Goal: Task Accomplishment & Management: Manage account settings

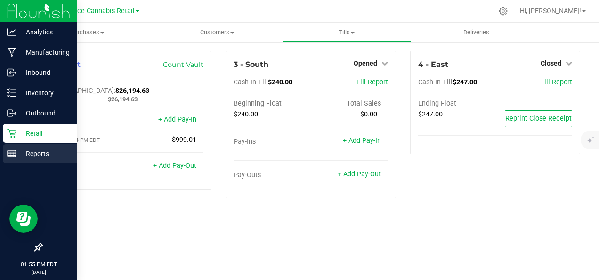
click at [31, 150] on p "Reports" at bounding box center [44, 153] width 57 height 11
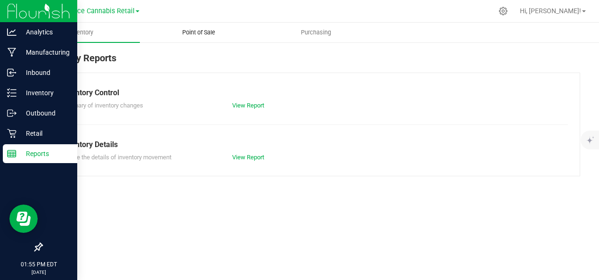
click at [203, 33] on span "Point of Sale" at bounding box center [199, 32] width 58 height 8
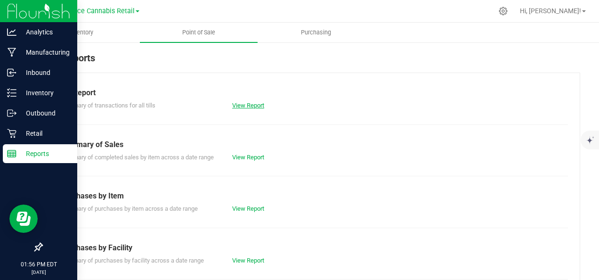
click at [256, 106] on link "View Report" at bounding box center [248, 105] width 32 height 7
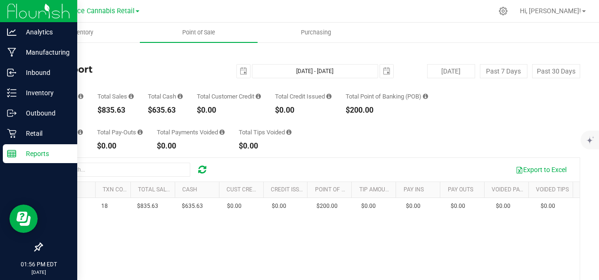
click at [56, 52] on link "Back" at bounding box center [48, 55] width 14 height 7
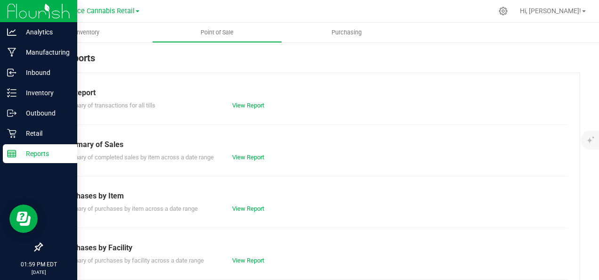
click at [137, 8] on link "Innocence Cannabis Retail" at bounding box center [96, 10] width 87 height 9
click at [116, 33] on link "Innocence Cannabis" at bounding box center [96, 33] width 138 height 13
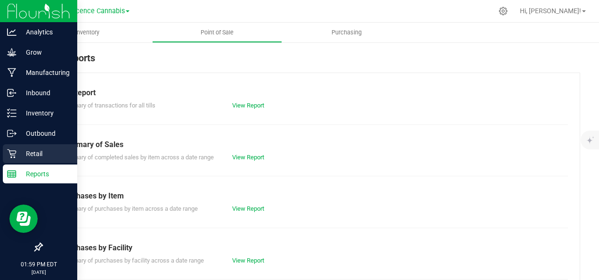
click at [15, 153] on icon at bounding box center [11, 153] width 9 height 9
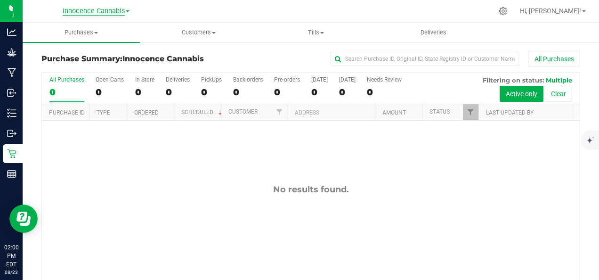
click at [94, 9] on span "Innocence Cannabis" at bounding box center [94, 11] width 62 height 8
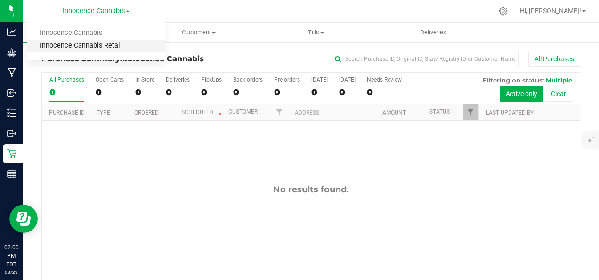
click at [94, 47] on link "Innocence Cannabis Retail" at bounding box center [96, 46] width 138 height 13
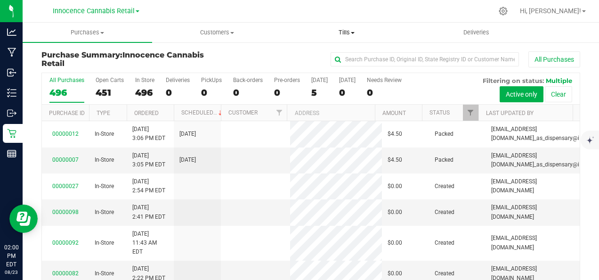
click at [343, 38] on uib-tab-heading "Tills Manage tills Reconcile e-payments" at bounding box center [347, 32] width 129 height 19
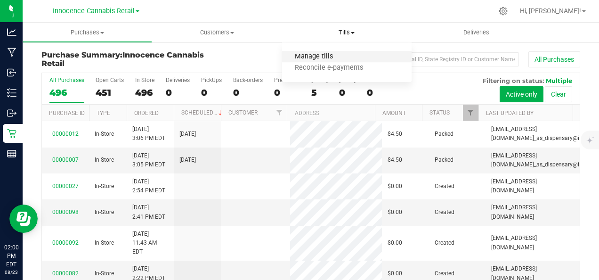
click at [322, 54] on span "Manage tills" at bounding box center [314, 57] width 64 height 8
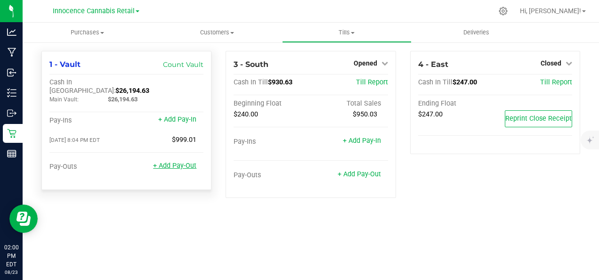
click at [177, 162] on link "+ Add Pay-Out" at bounding box center [174, 166] width 43 height 8
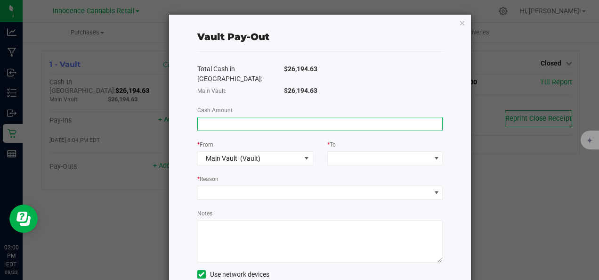
click at [238, 117] on input at bounding box center [320, 123] width 245 height 13
type input "$396.00"
click at [345, 152] on span at bounding box center [379, 158] width 103 height 13
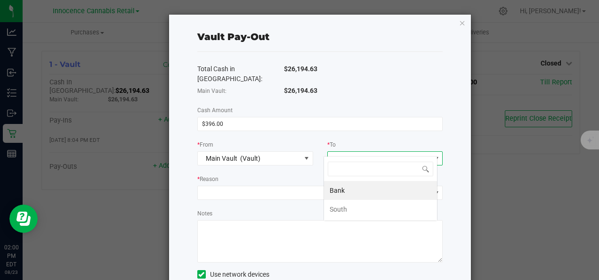
scroll to position [14, 114]
click at [342, 196] on div "Bank" at bounding box center [338, 190] width 16 height 17
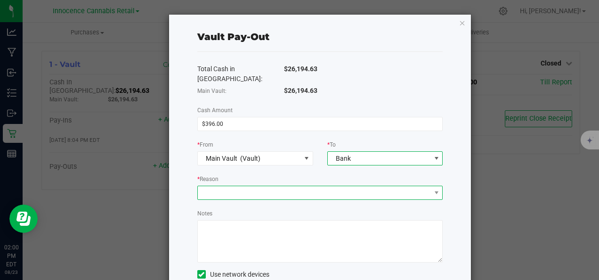
click at [310, 189] on span at bounding box center [314, 192] width 233 height 13
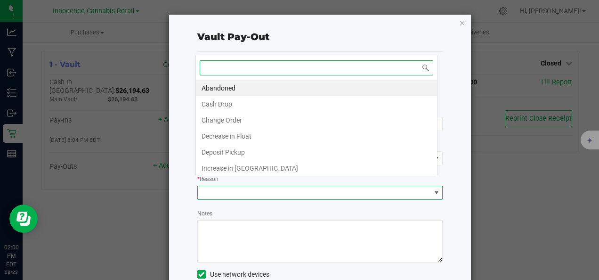
scroll to position [14, 242]
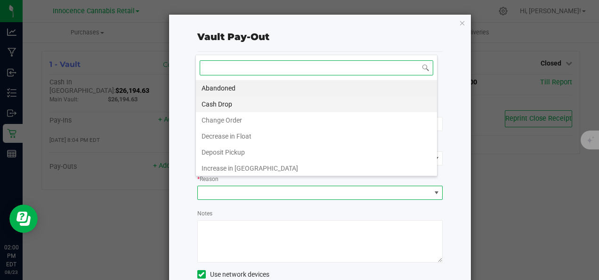
click at [277, 107] on li "Cash Drop" at bounding box center [316, 104] width 241 height 16
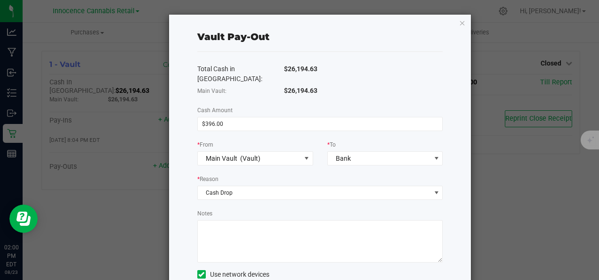
click at [246, 220] on textarea "Notes" at bounding box center [320, 241] width 246 height 42
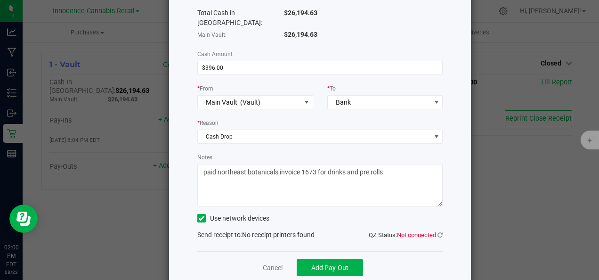
scroll to position [65, 0]
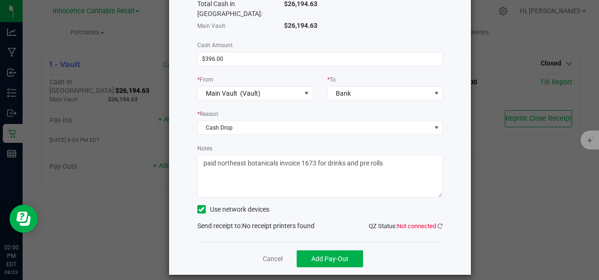
type textarea "paid northeast botanicals invoice 1673 for drinks and pre rolls"
click at [198, 209] on icon at bounding box center [201, 209] width 6 height 0
click at [0, 0] on input "Use network devices" at bounding box center [0, 0] width 0 height 0
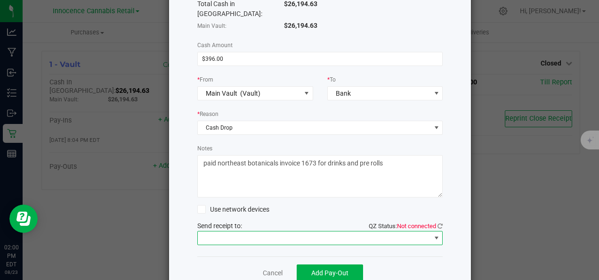
click at [295, 231] on span at bounding box center [314, 237] width 233 height 13
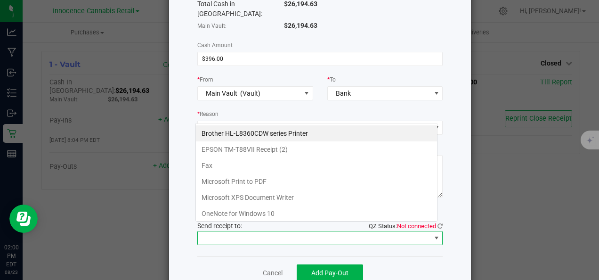
scroll to position [14, 242]
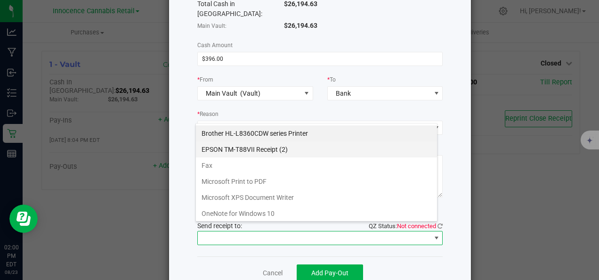
click at [285, 145] on \(2\) "EPSON TM-T88VII Receipt (2)" at bounding box center [316, 149] width 241 height 16
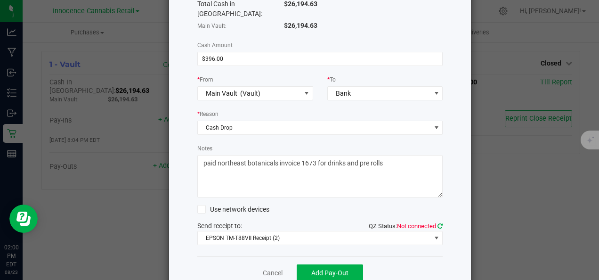
click at [438, 223] on icon at bounding box center [440, 226] width 5 height 6
click at [344, 264] on button "Add Pay-Out" at bounding box center [330, 272] width 66 height 17
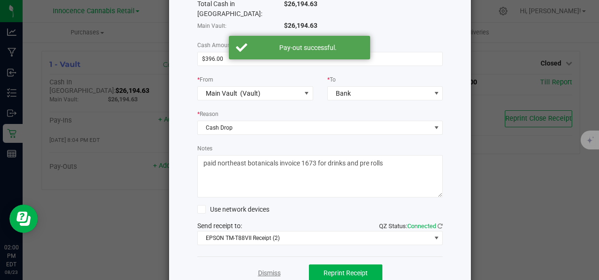
click at [258, 268] on link "Dismiss" at bounding box center [269, 273] width 23 height 10
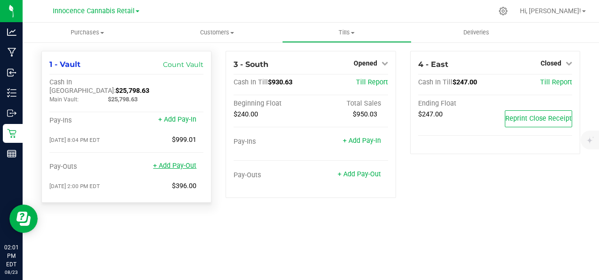
click at [167, 162] on link "+ Add Pay-Out" at bounding box center [174, 166] width 43 height 8
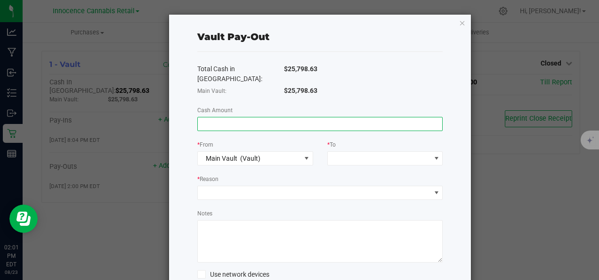
click at [215, 117] on input at bounding box center [320, 123] width 245 height 13
type input "$4,000.00"
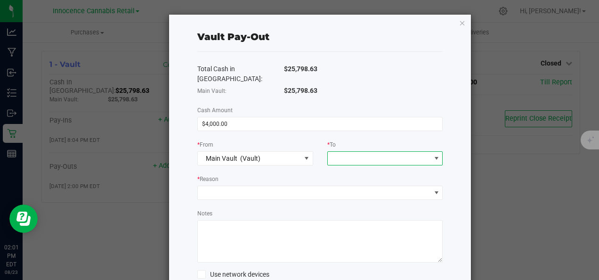
click at [356, 152] on span at bounding box center [379, 158] width 103 height 13
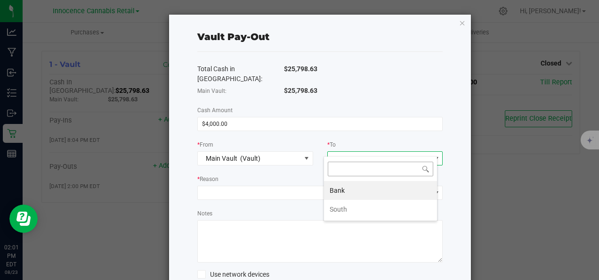
scroll to position [14, 114]
click at [347, 190] on li "Bank" at bounding box center [380, 190] width 113 height 19
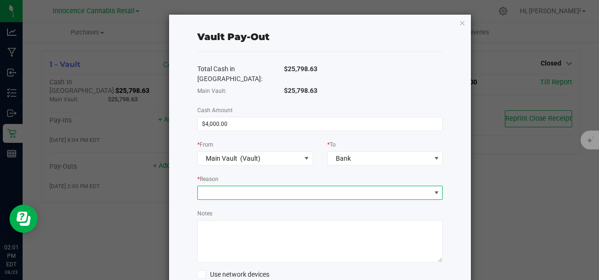
click at [330, 186] on span at bounding box center [314, 192] width 233 height 13
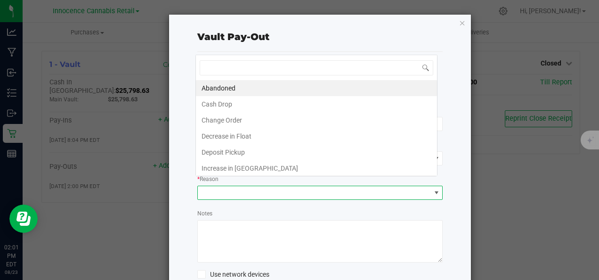
scroll to position [14, 242]
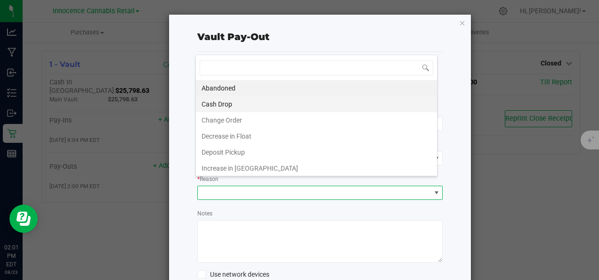
click at [285, 106] on li "Cash Drop" at bounding box center [316, 104] width 241 height 16
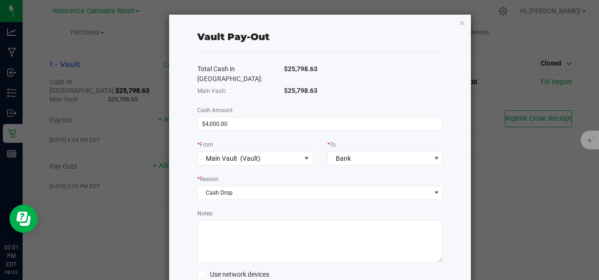
click at [261, 226] on textarea "Notes" at bounding box center [320, 241] width 246 height 42
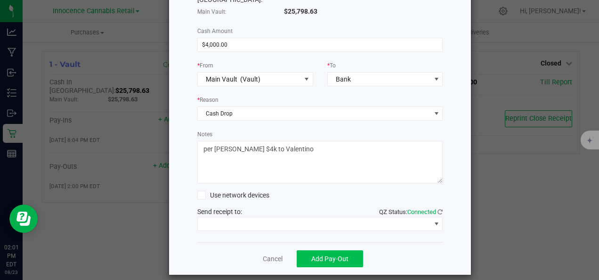
type textarea "per [PERSON_NAME] $4k to Valentino"
click at [314, 255] on span "Add Pay-Out" at bounding box center [329, 259] width 37 height 8
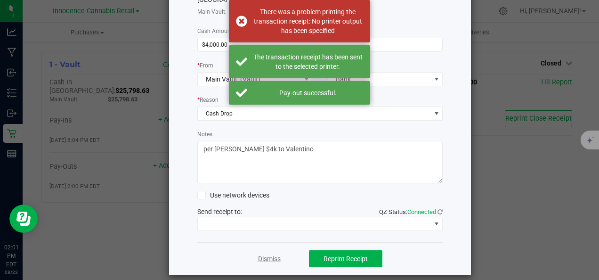
click at [267, 254] on link "Dismiss" at bounding box center [269, 259] width 23 height 10
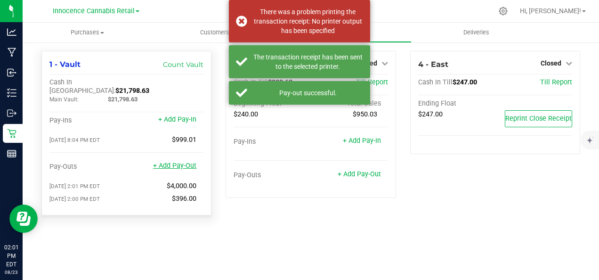
click at [168, 162] on link "+ Add Pay-Out" at bounding box center [174, 166] width 43 height 8
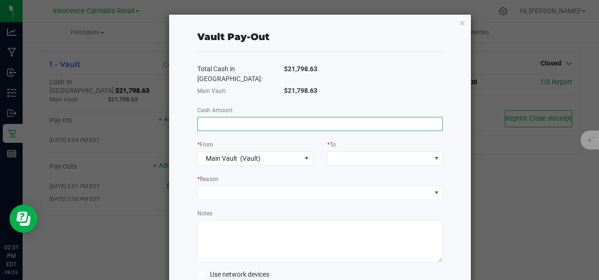
click at [255, 119] on input at bounding box center [320, 123] width 245 height 13
type input "$2,000.00"
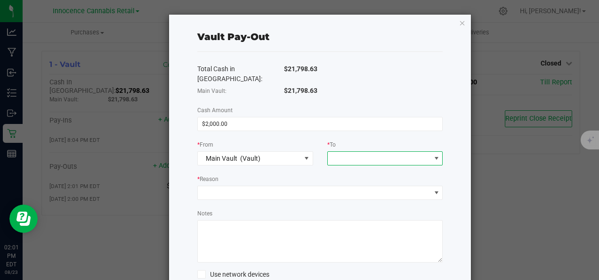
click at [375, 153] on span at bounding box center [379, 158] width 103 height 13
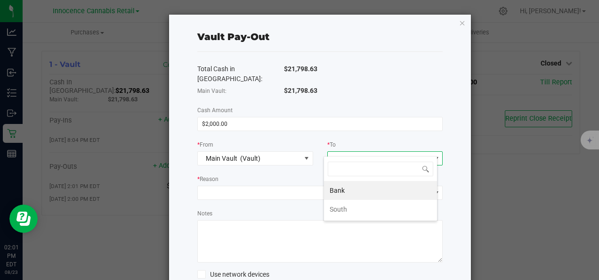
scroll to position [14, 114]
click at [349, 196] on li "Bank" at bounding box center [380, 190] width 113 height 19
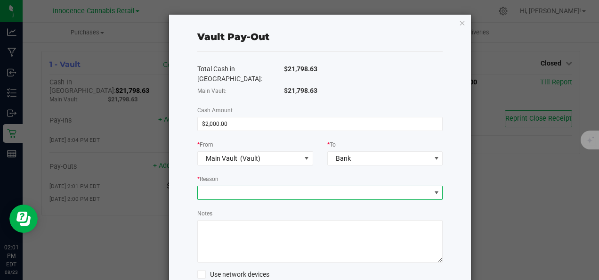
click at [302, 186] on span at bounding box center [314, 192] width 233 height 13
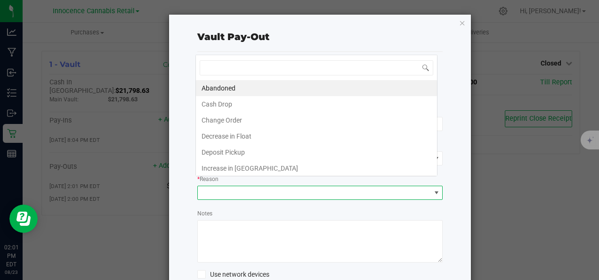
scroll to position [14, 242]
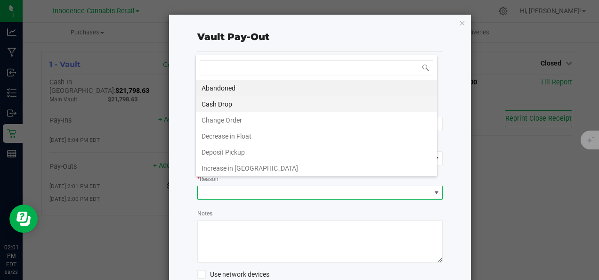
click at [240, 104] on li "Cash Drop" at bounding box center [316, 104] width 241 height 16
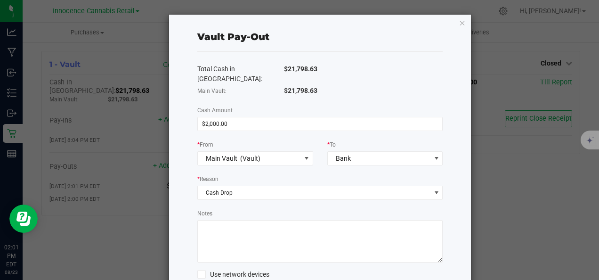
click at [228, 226] on textarea "Notes" at bounding box center [320, 241] width 246 height 42
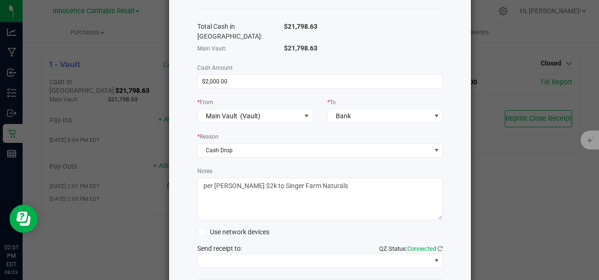
scroll to position [79, 0]
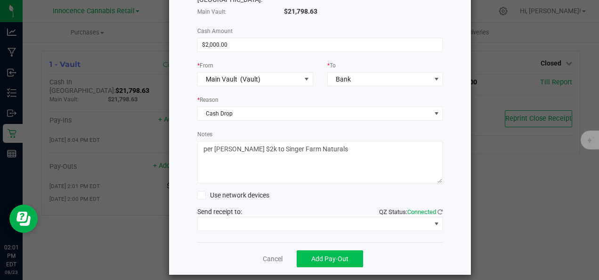
type textarea "per [PERSON_NAME] $2k to Singer Farm Naturals"
click at [306, 250] on button "Add Pay-Out" at bounding box center [330, 258] width 66 height 17
click at [268, 254] on link "Dismiss" at bounding box center [269, 259] width 23 height 10
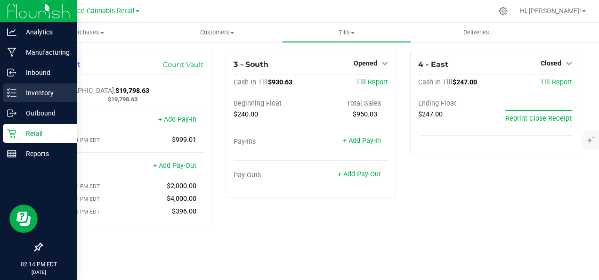
click at [20, 89] on p "Inventory" at bounding box center [44, 92] width 57 height 11
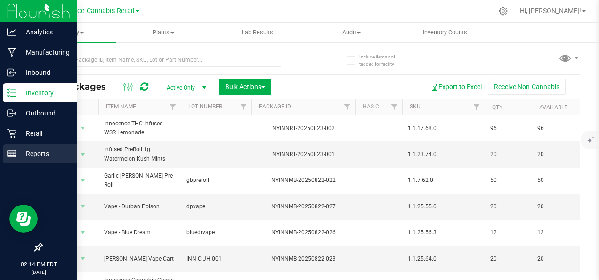
click at [37, 160] on div "Reports" at bounding box center [40, 153] width 74 height 19
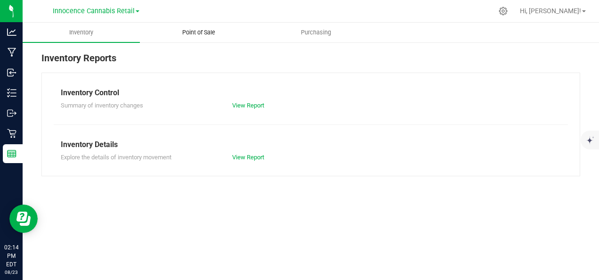
click at [201, 34] on span "Point of Sale" at bounding box center [199, 32] width 58 height 8
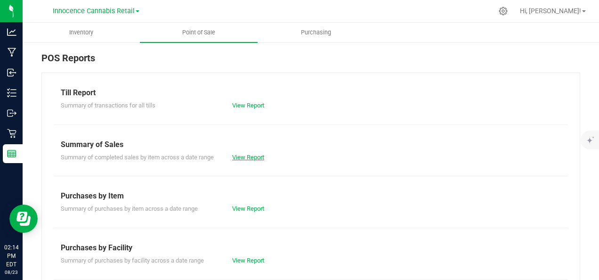
click at [260, 155] on link "View Report" at bounding box center [248, 157] width 32 height 7
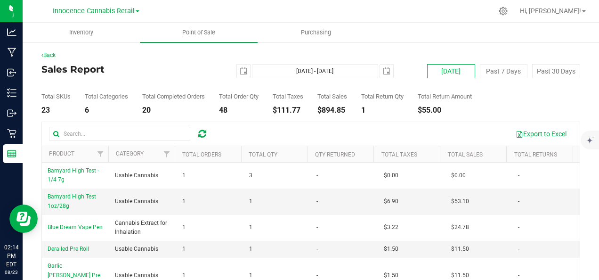
click at [439, 70] on button "[DATE]" at bounding box center [451, 71] width 48 height 14
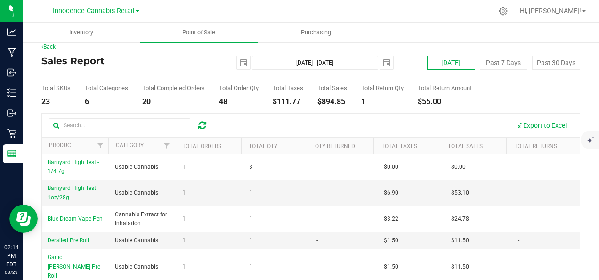
scroll to position [9, 0]
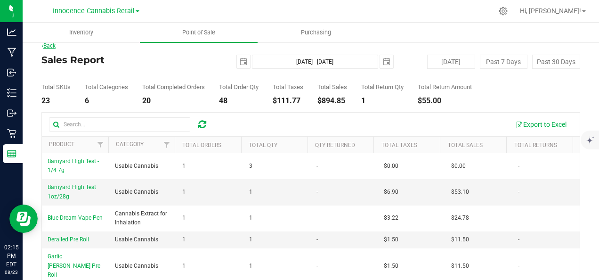
click at [54, 46] on link "Back" at bounding box center [48, 45] width 14 height 7
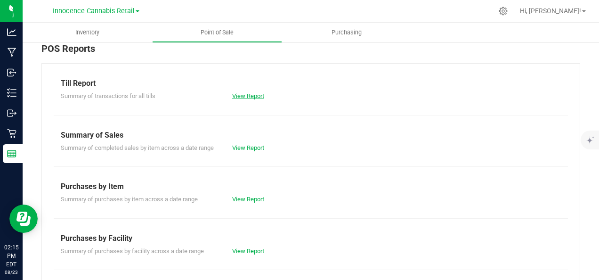
click at [255, 99] on link "View Report" at bounding box center [248, 95] width 32 height 7
